Goal: Find specific page/section: Find specific page/section

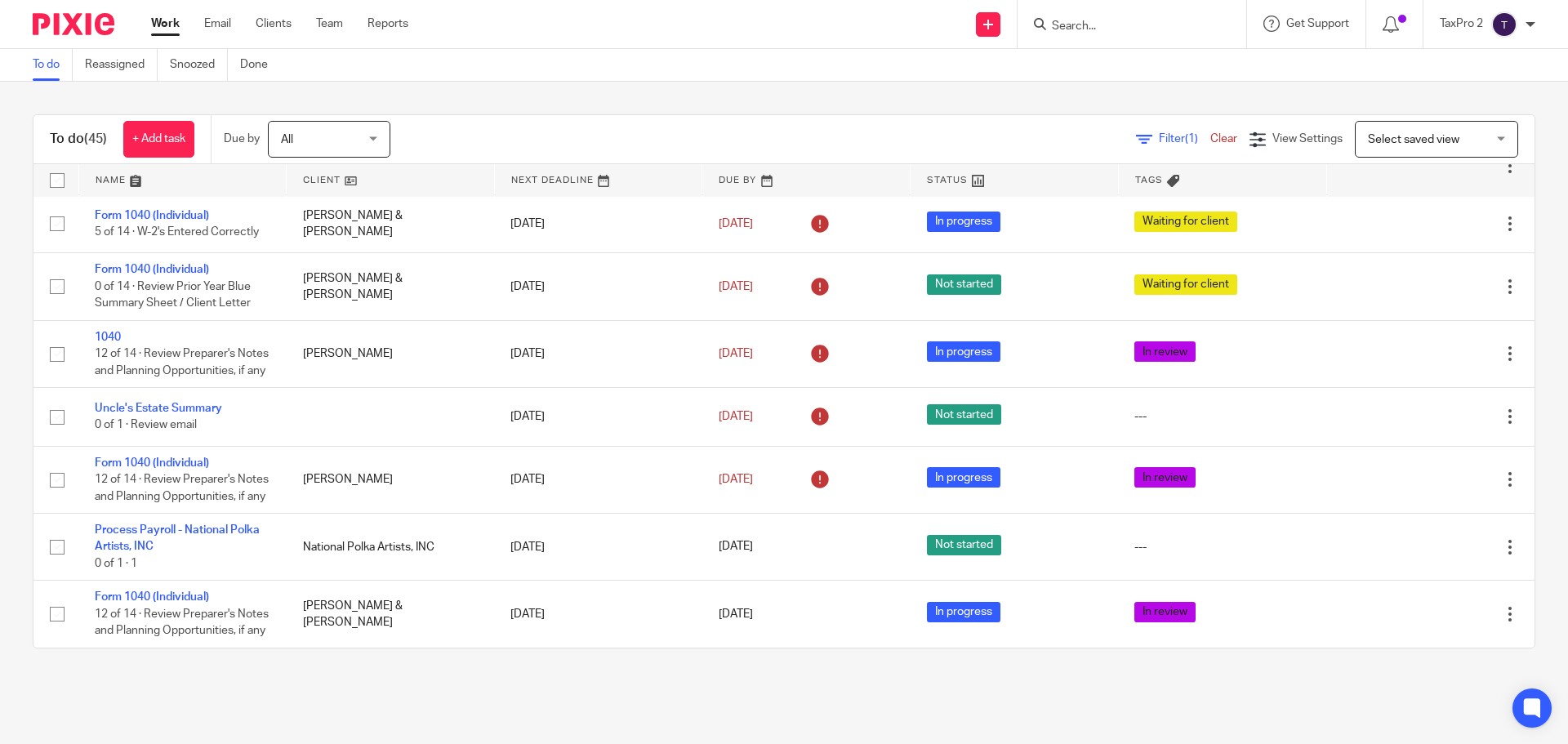
scroll to position [3024, 0]
click at [1080, 30] on input "Search" at bounding box center [1124, 27] width 147 height 15
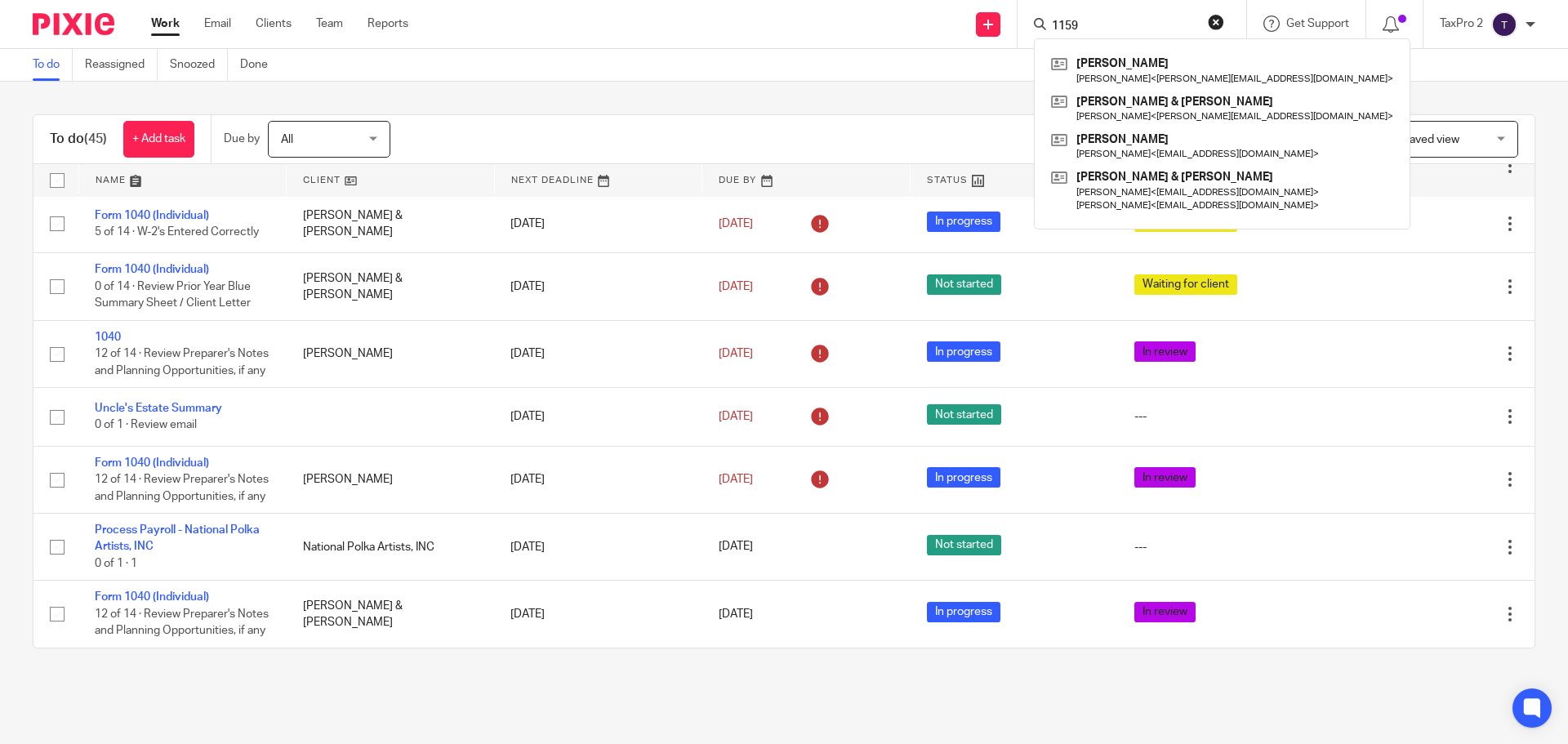
type input "1159"
click button "submit" at bounding box center [0, 0] width 0 height 0
click at [1154, 105] on link at bounding box center [1222, 109] width 350 height 38
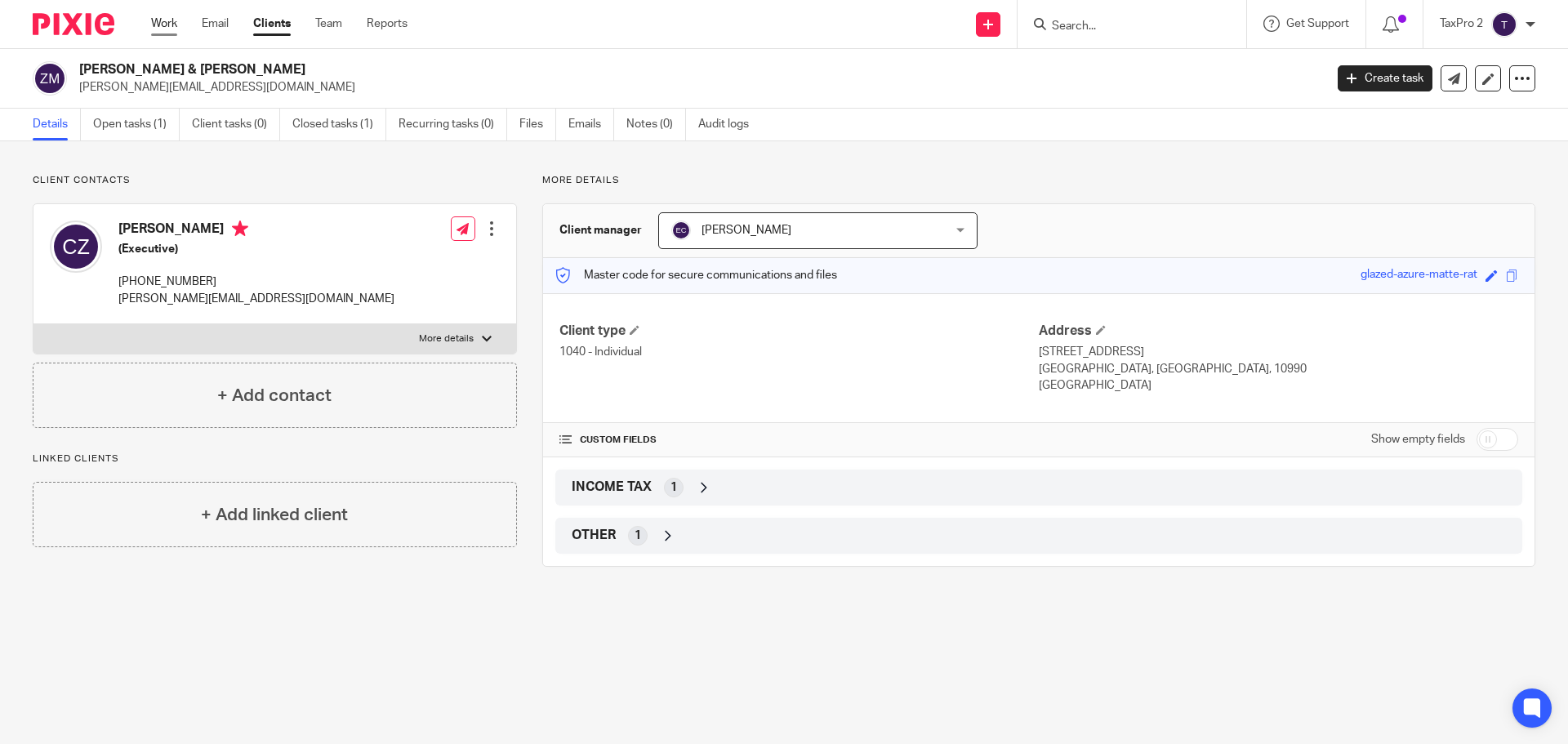
click at [158, 21] on link "Work" at bounding box center [165, 24] width 26 height 16
